Goal: Task Accomplishment & Management: Use online tool/utility

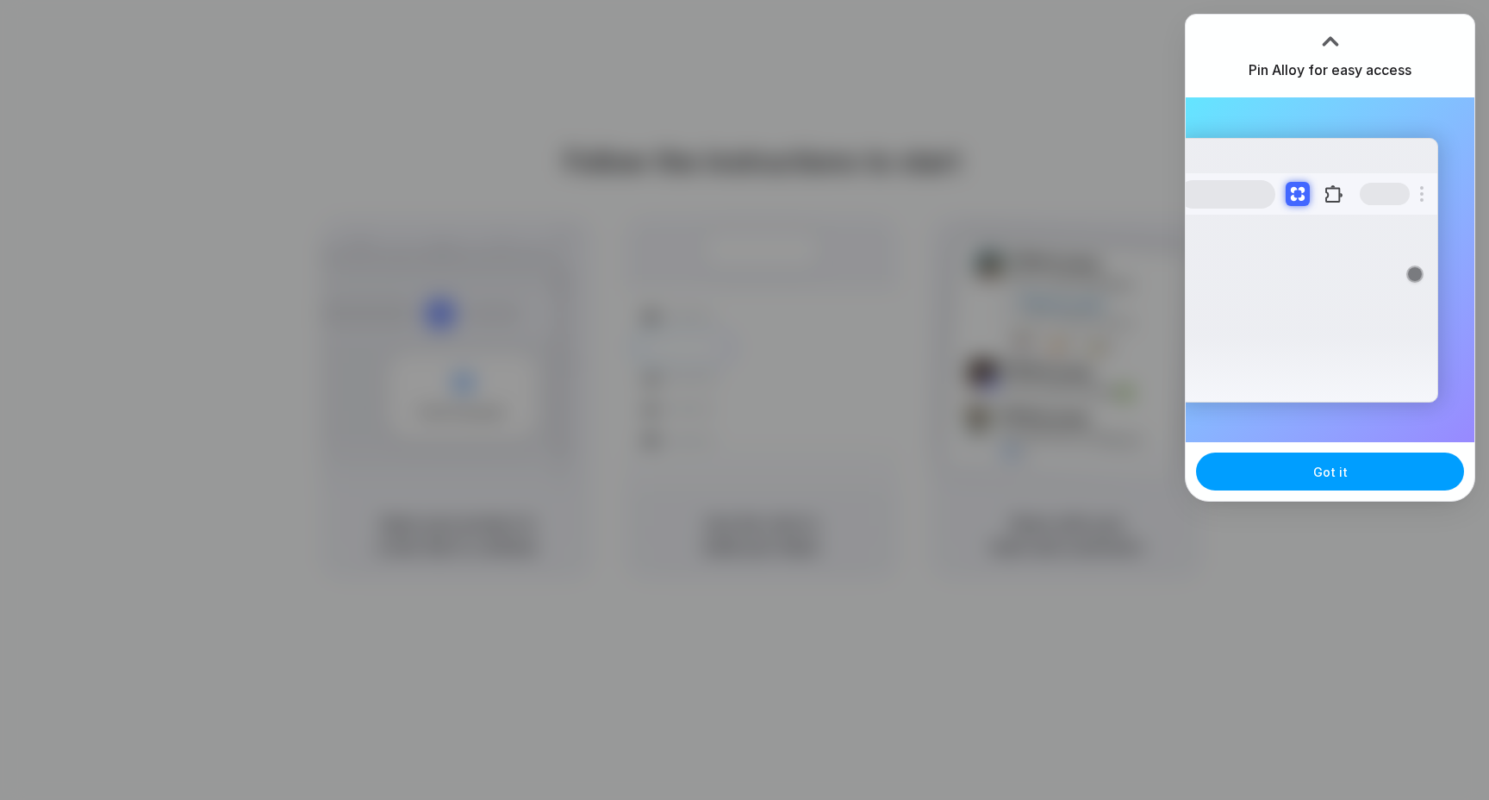
click at [1346, 480] on button "Got it" at bounding box center [1330, 471] width 268 height 38
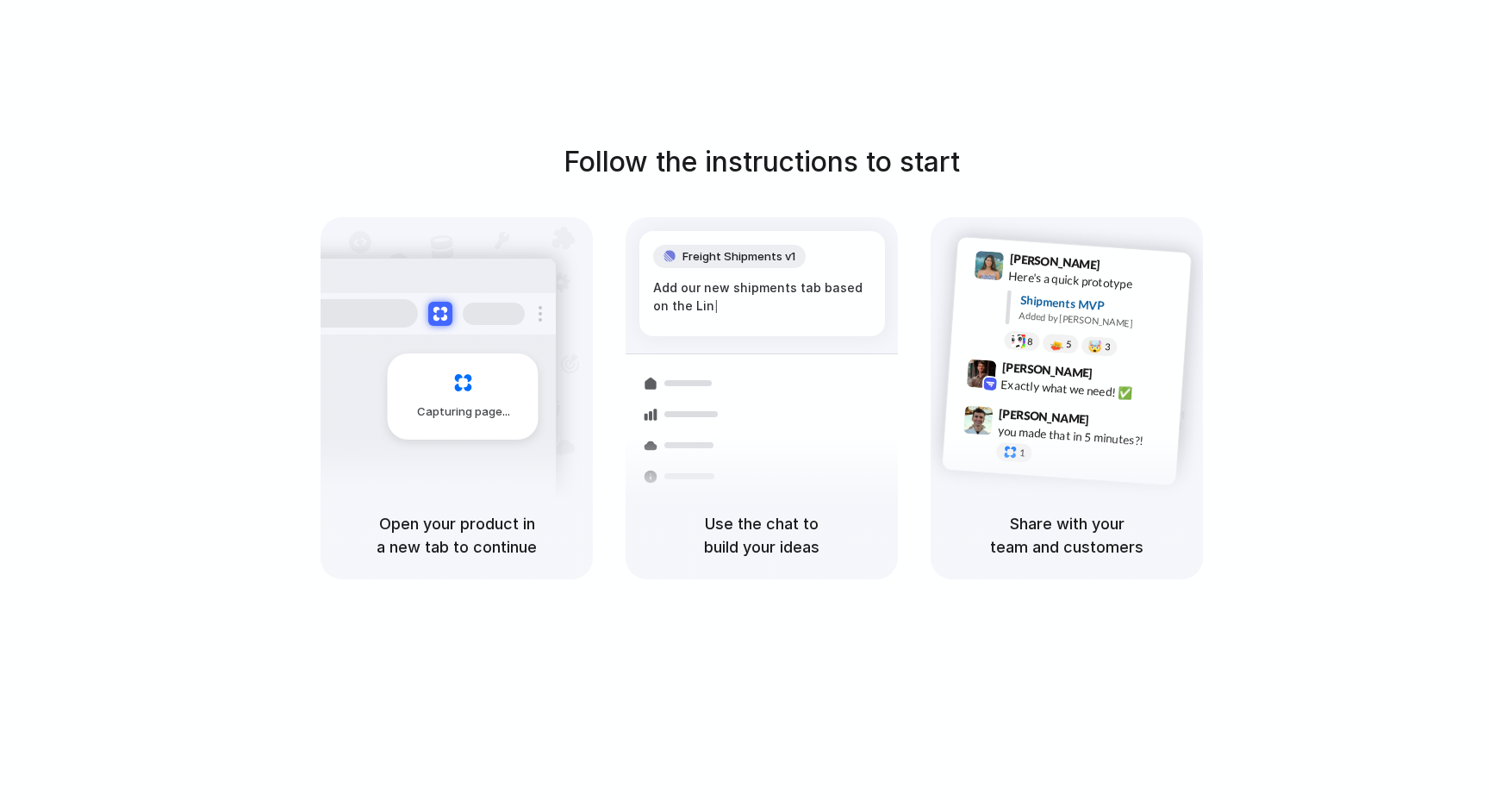
click at [754, 152] on h1 "Follow the instructions to start" at bounding box center [762, 161] width 396 height 41
drag, startPoint x: 1327, startPoint y: 129, endPoint x: 1327, endPoint y: 155, distance: 25.9
click at [745, 400] on div at bounding box center [745, 400] width 0 height 0
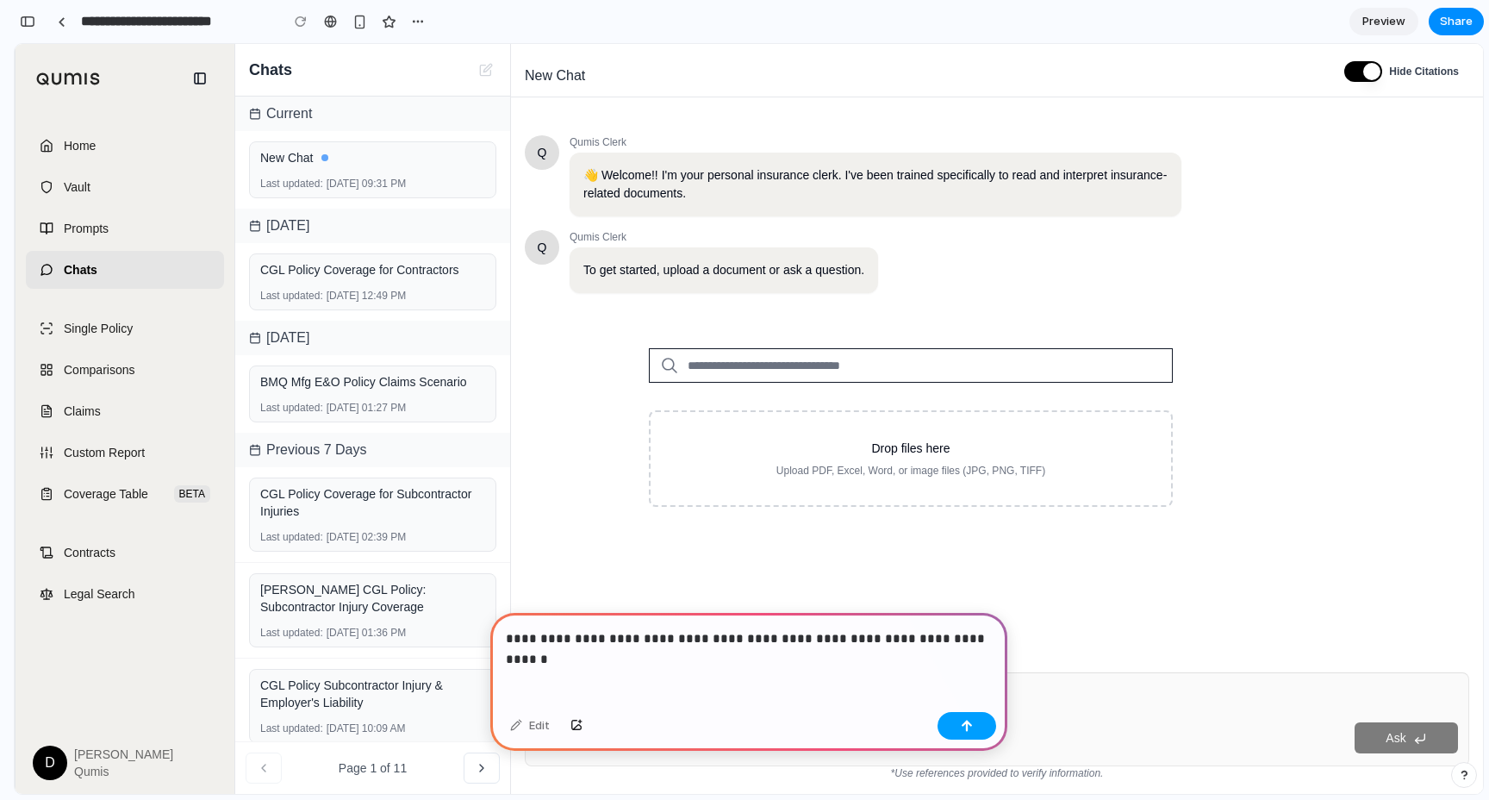
click at [969, 724] on div "button" at bounding box center [967, 726] width 12 height 12
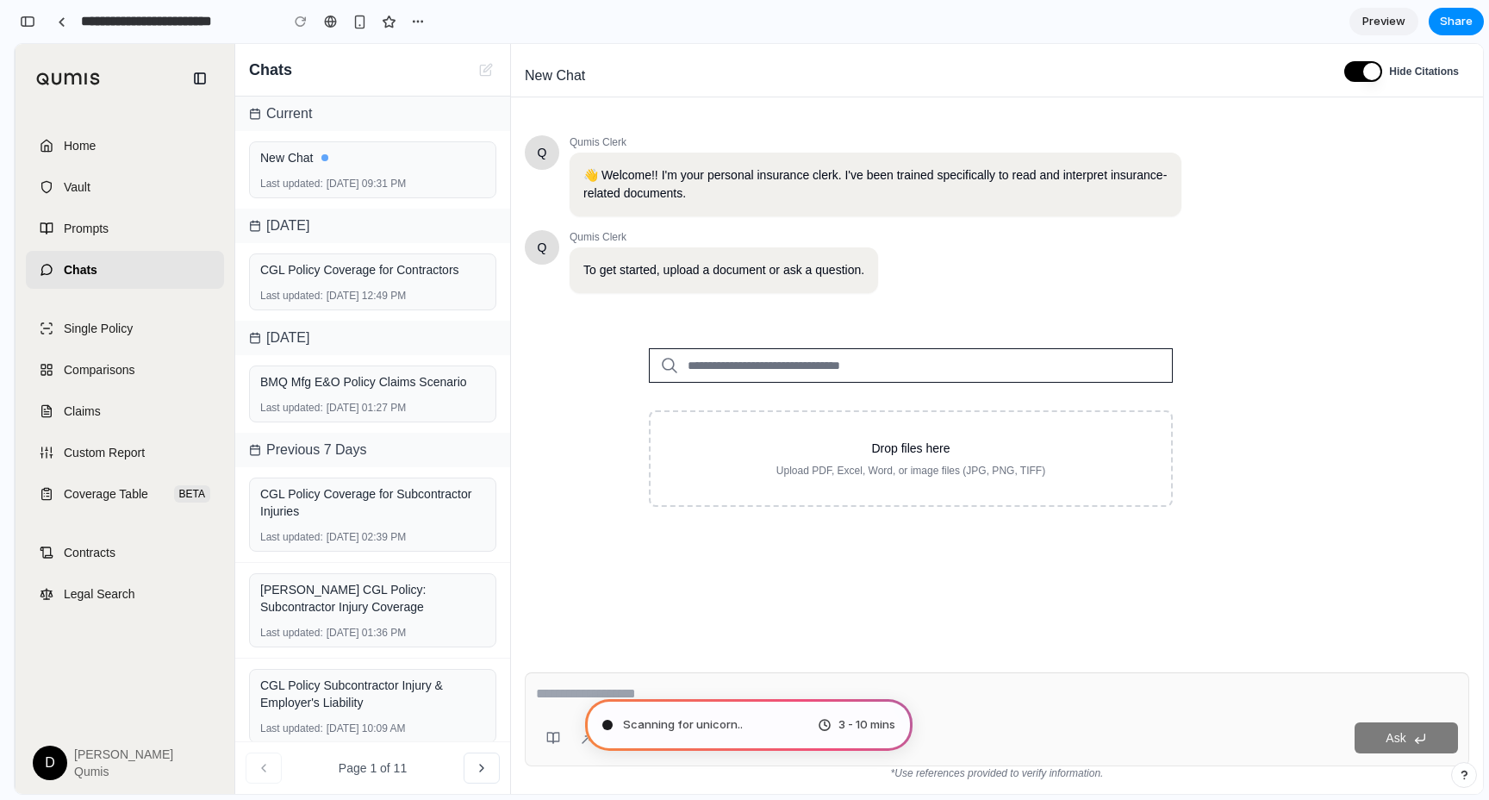
type input "**********"
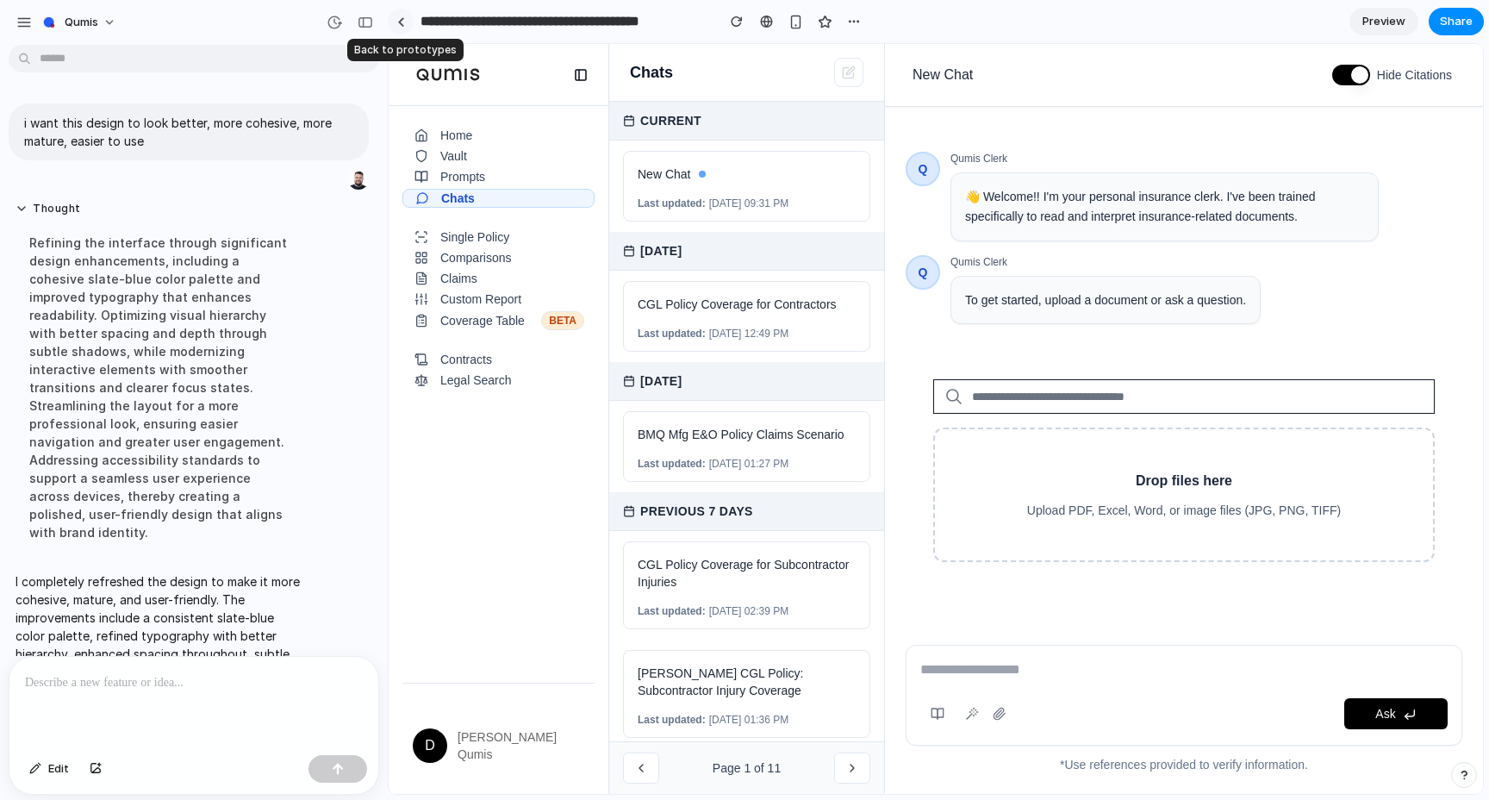
click at [403, 12] on link at bounding box center [401, 22] width 26 height 26
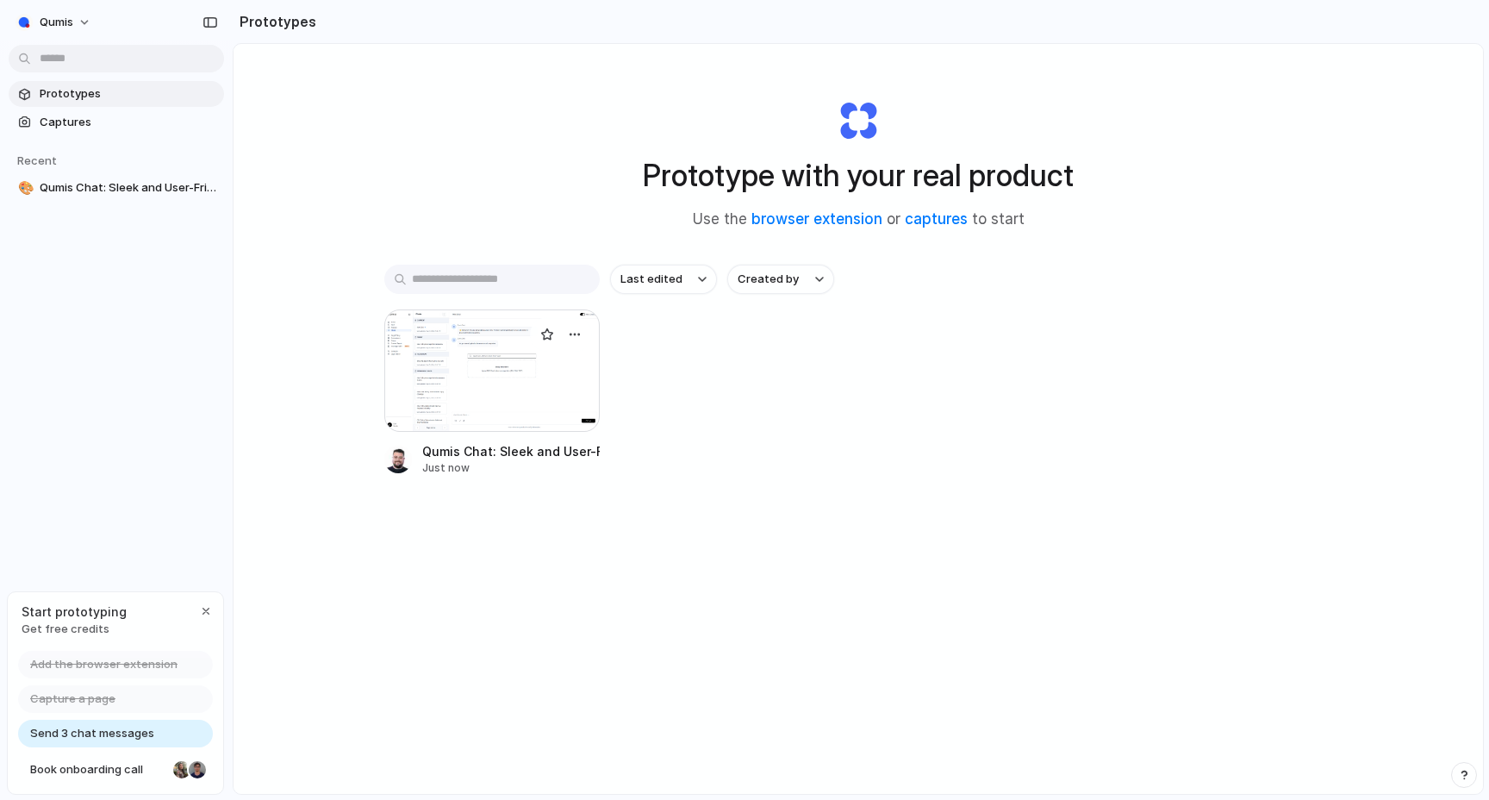
click at [460, 346] on div at bounding box center [491, 370] width 215 height 122
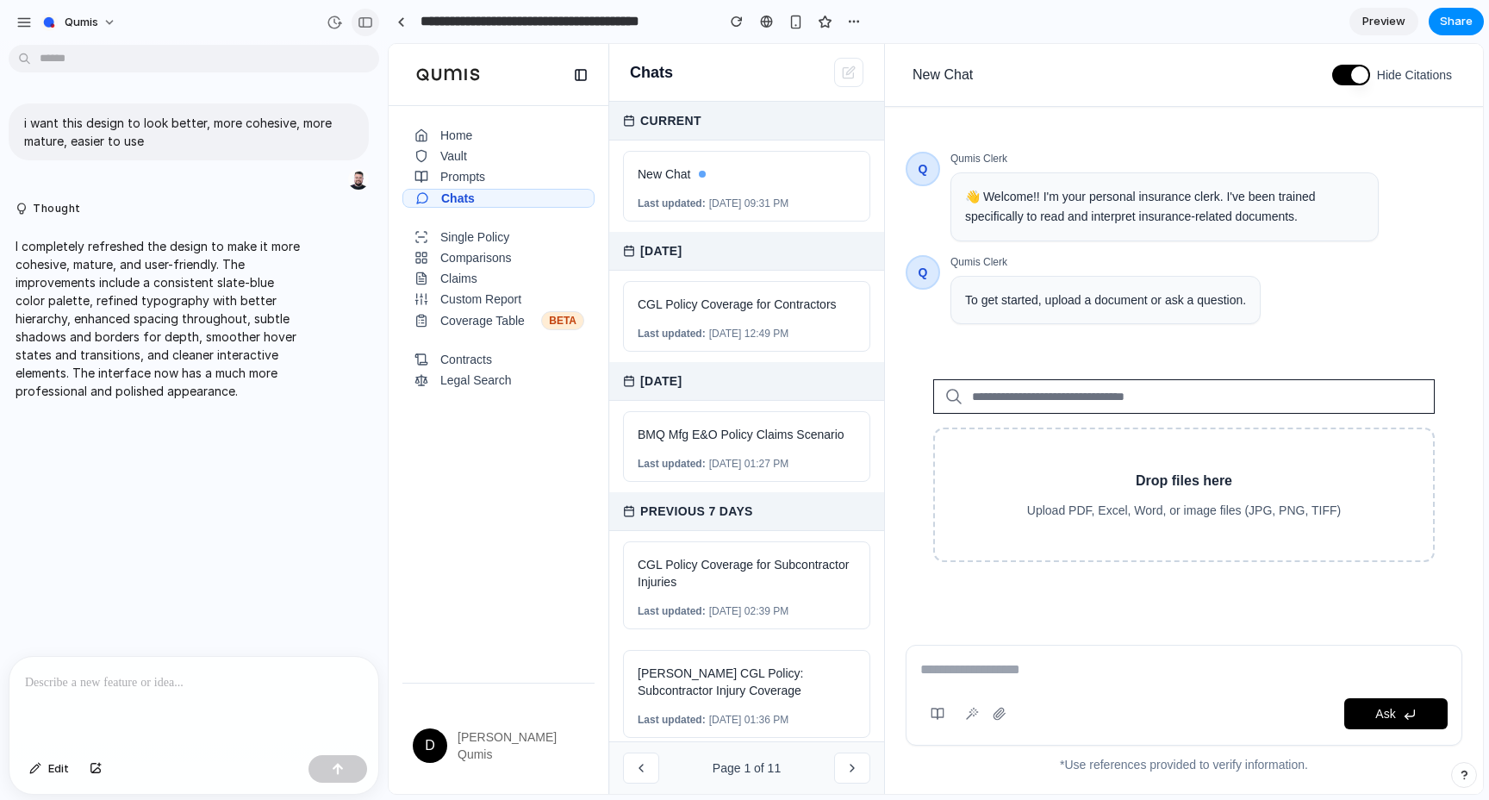
click at [364, 22] on div "button" at bounding box center [366, 22] width 16 height 12
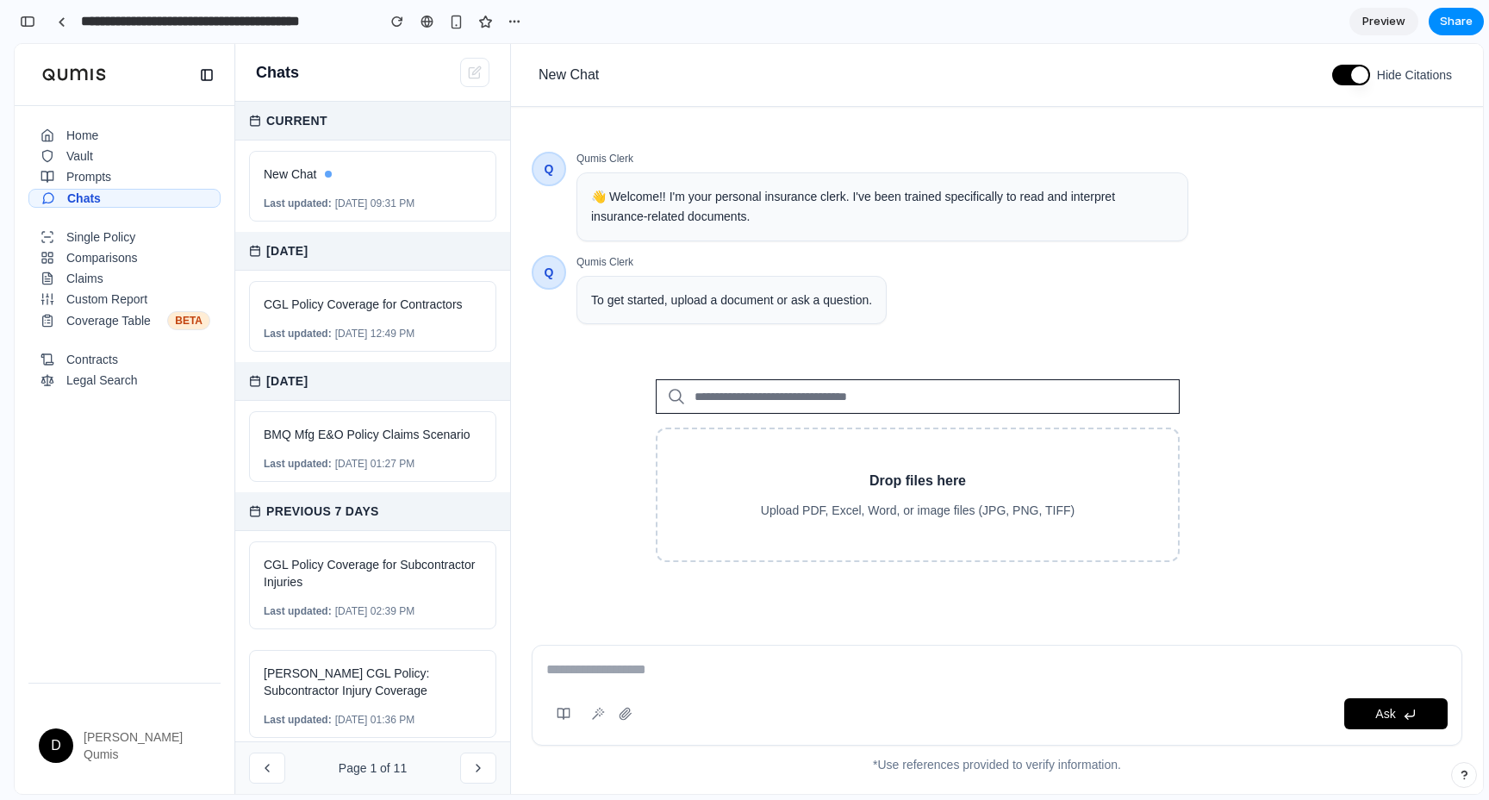
click at [739, 392] on input "search" at bounding box center [918, 396] width 524 height 34
click at [732, 347] on div "Q Qumis Clerk 👋 Welcome!! I'm your personal insurance clerk. I've been trained …" at bounding box center [918, 371] width 772 height 438
click at [134, 134] on link "Home" at bounding box center [124, 135] width 192 height 17
